Goal: Task Accomplishment & Management: Manage account settings

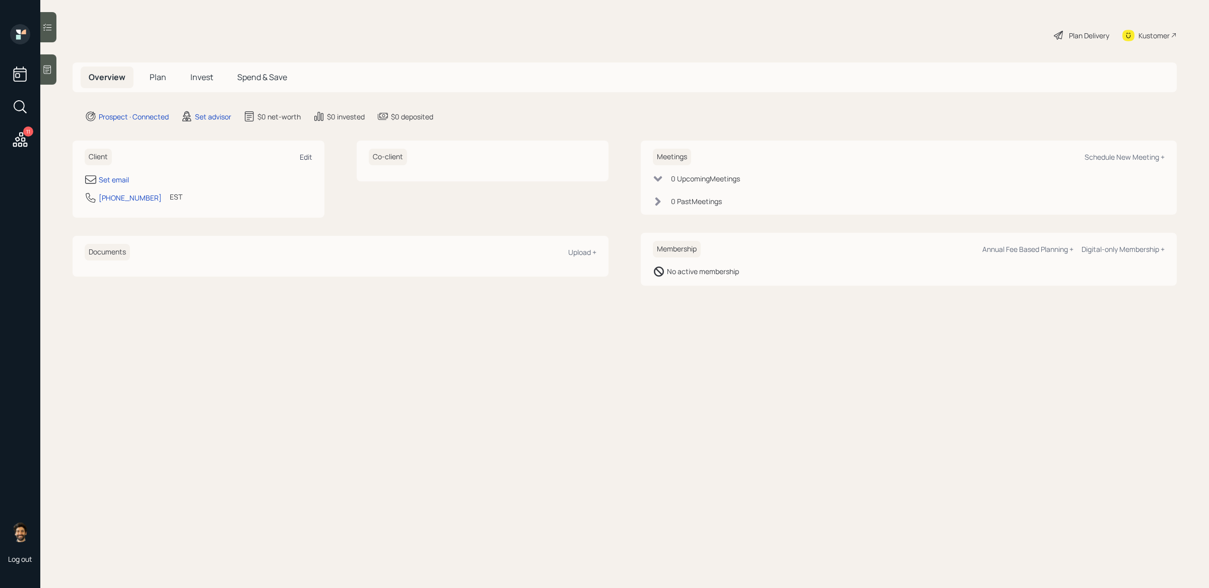
click at [307, 152] on div "Edit" at bounding box center [306, 157] width 13 height 10
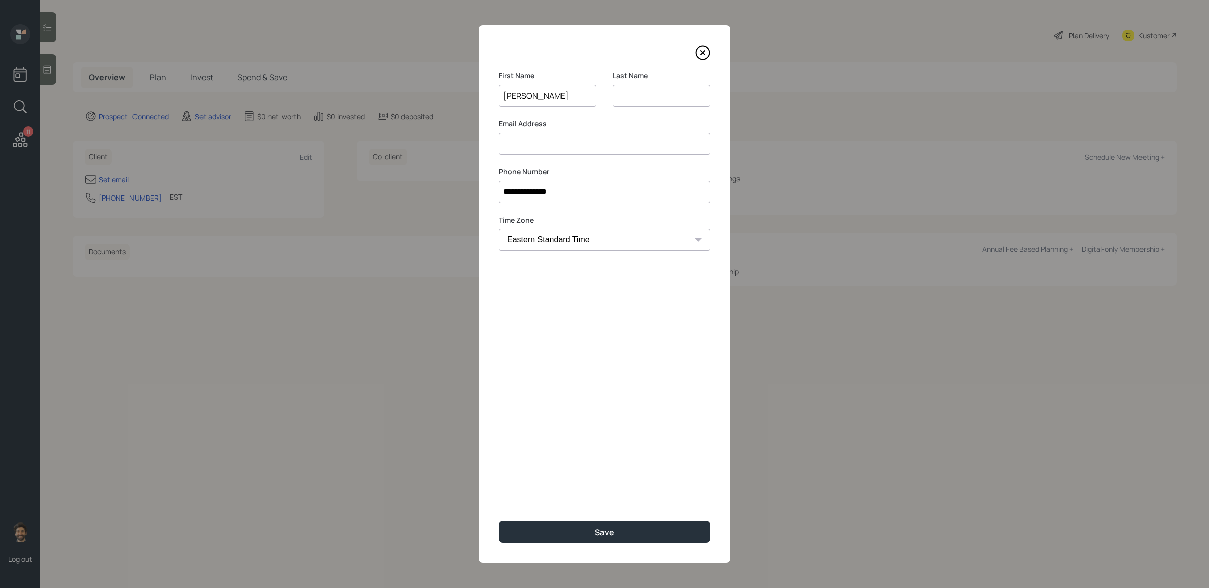
type input "[PERSON_NAME]"
click at [527, 140] on input at bounding box center [605, 144] width 212 height 22
click at [568, 525] on button "Save" at bounding box center [605, 532] width 212 height 22
